Goal: Information Seeking & Learning: Learn about a topic

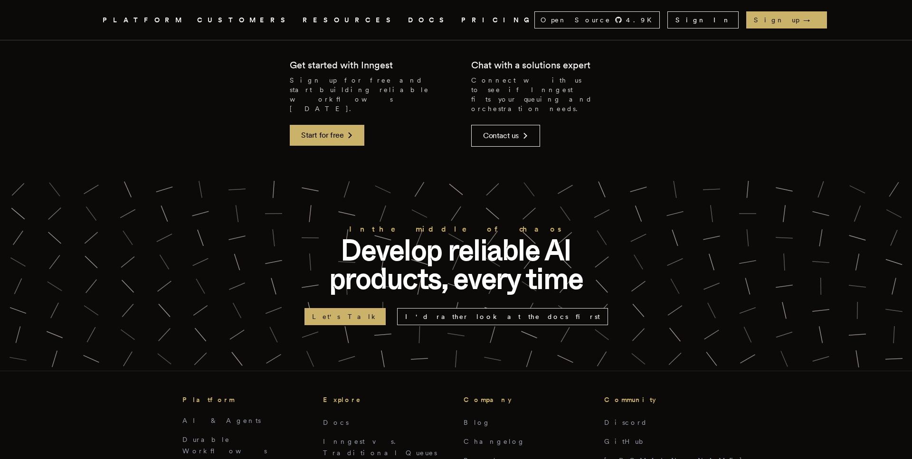
scroll to position [2051, 0]
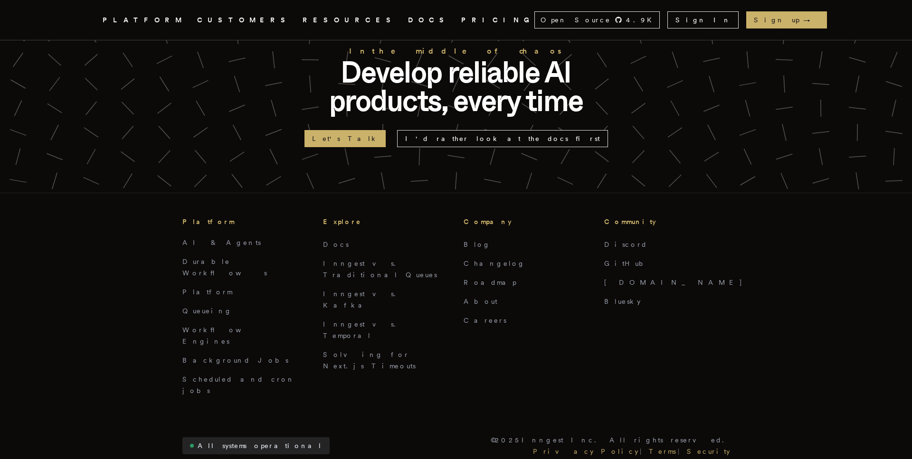
scroll to position [2445, 0]
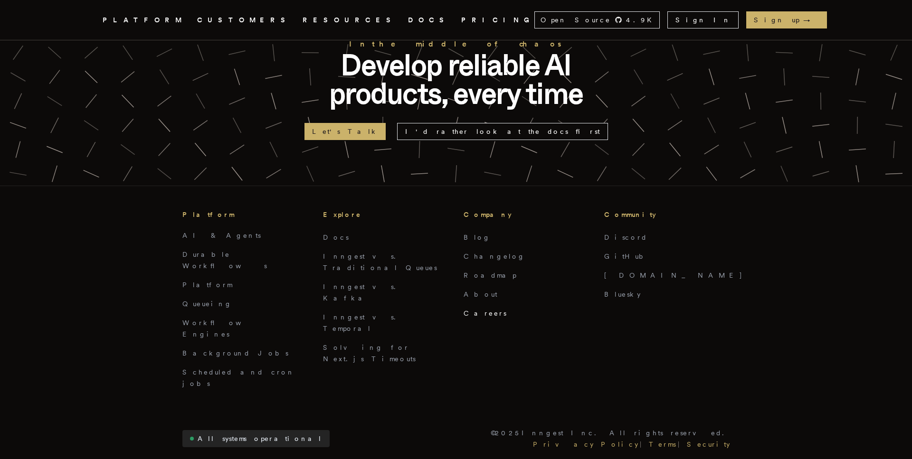
click at [472, 310] on link "Careers" at bounding box center [484, 314] width 43 height 8
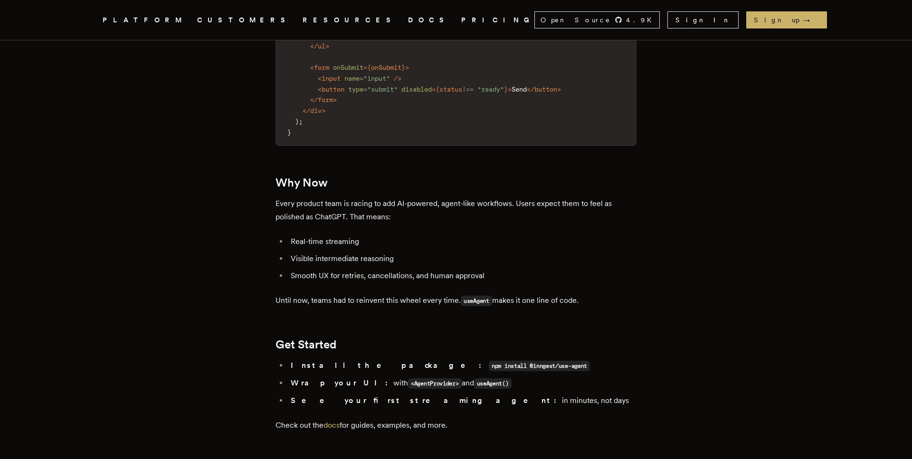
scroll to position [1610, 0]
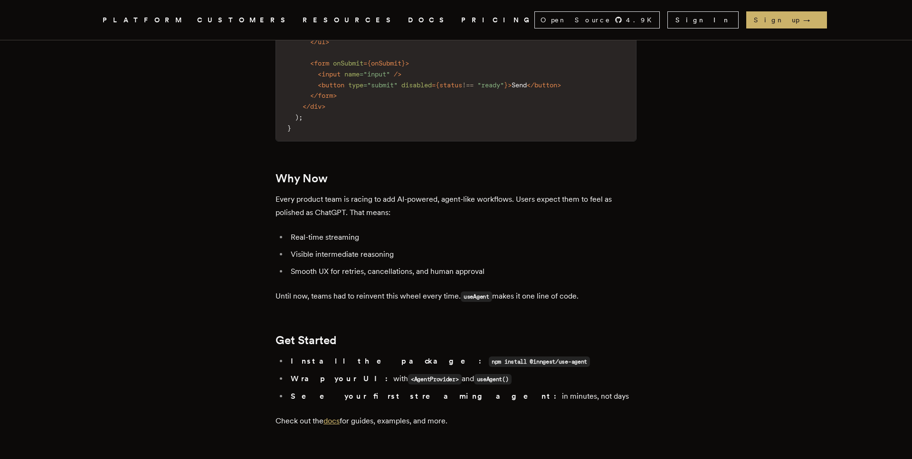
click at [339, 416] on link "docs" at bounding box center [331, 420] width 16 height 9
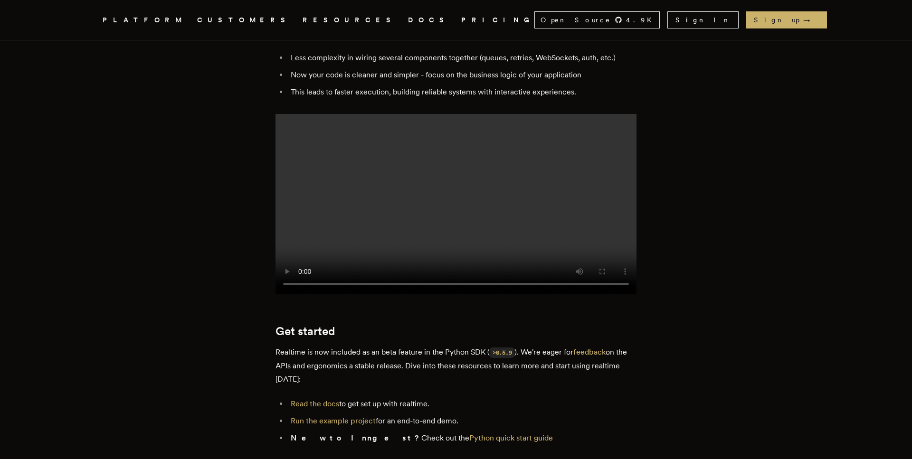
scroll to position [1290, 0]
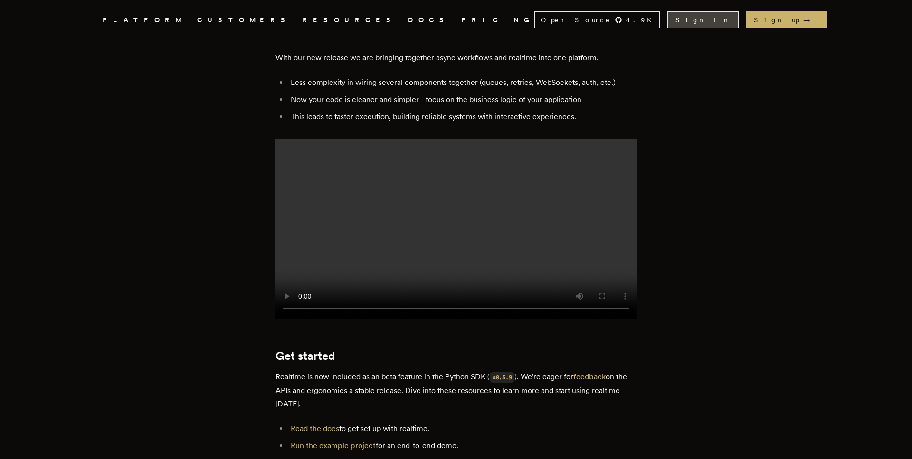
click at [738, 21] on link "Sign In" at bounding box center [702, 19] width 71 height 17
